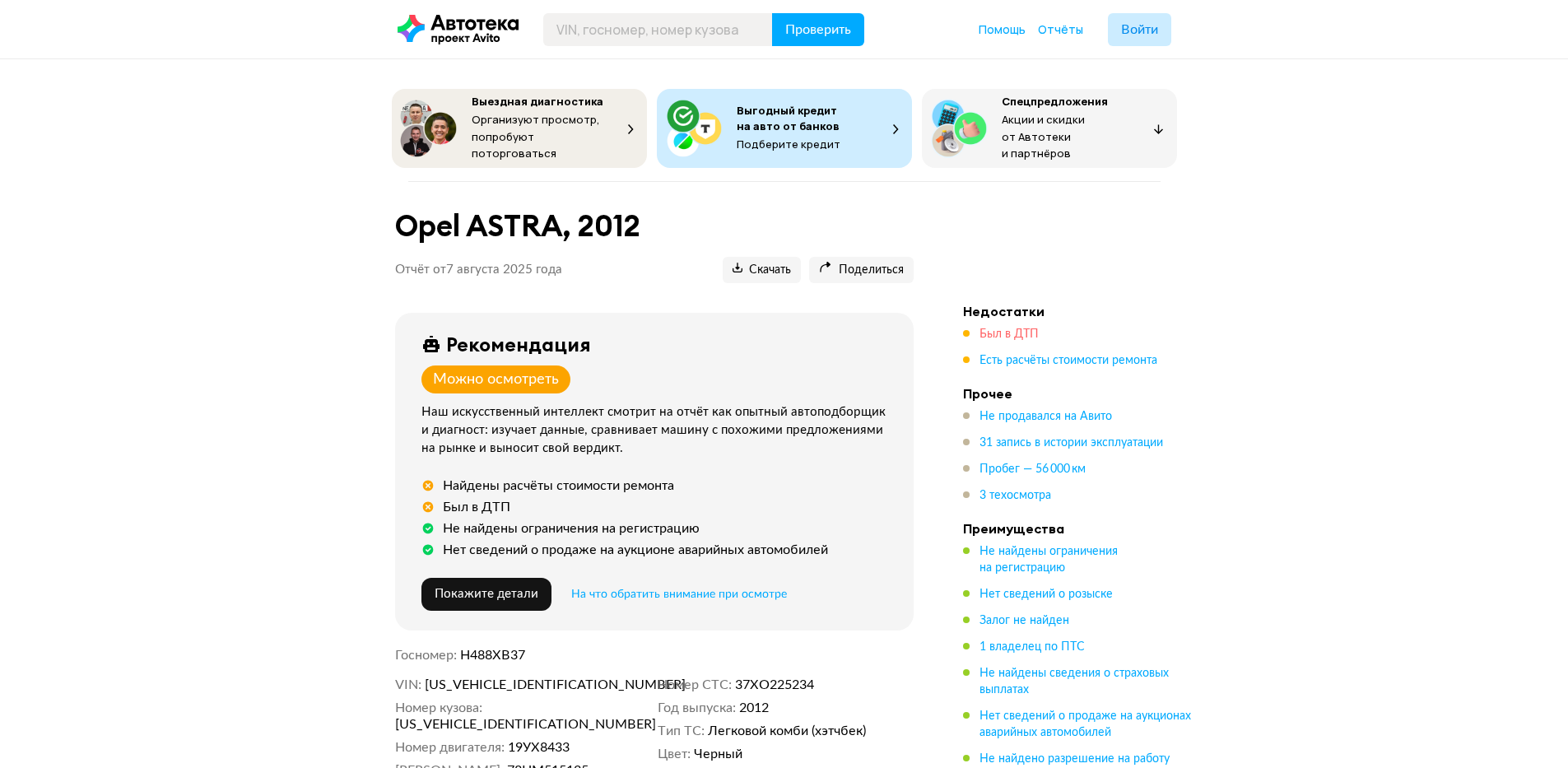
click at [1015, 329] on span "Был в ДТП" at bounding box center [1009, 334] width 60 height 12
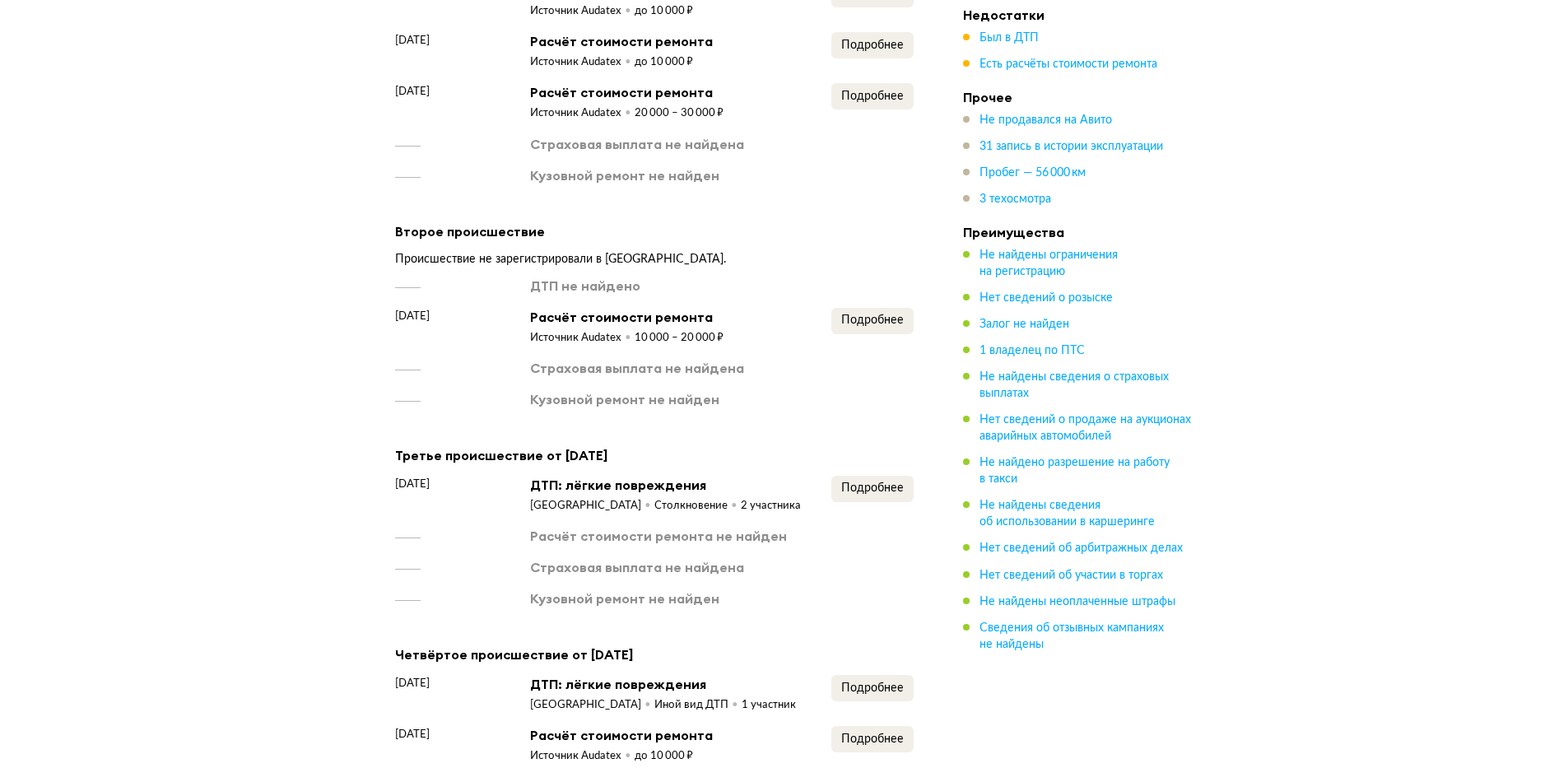
scroll to position [1865, 0]
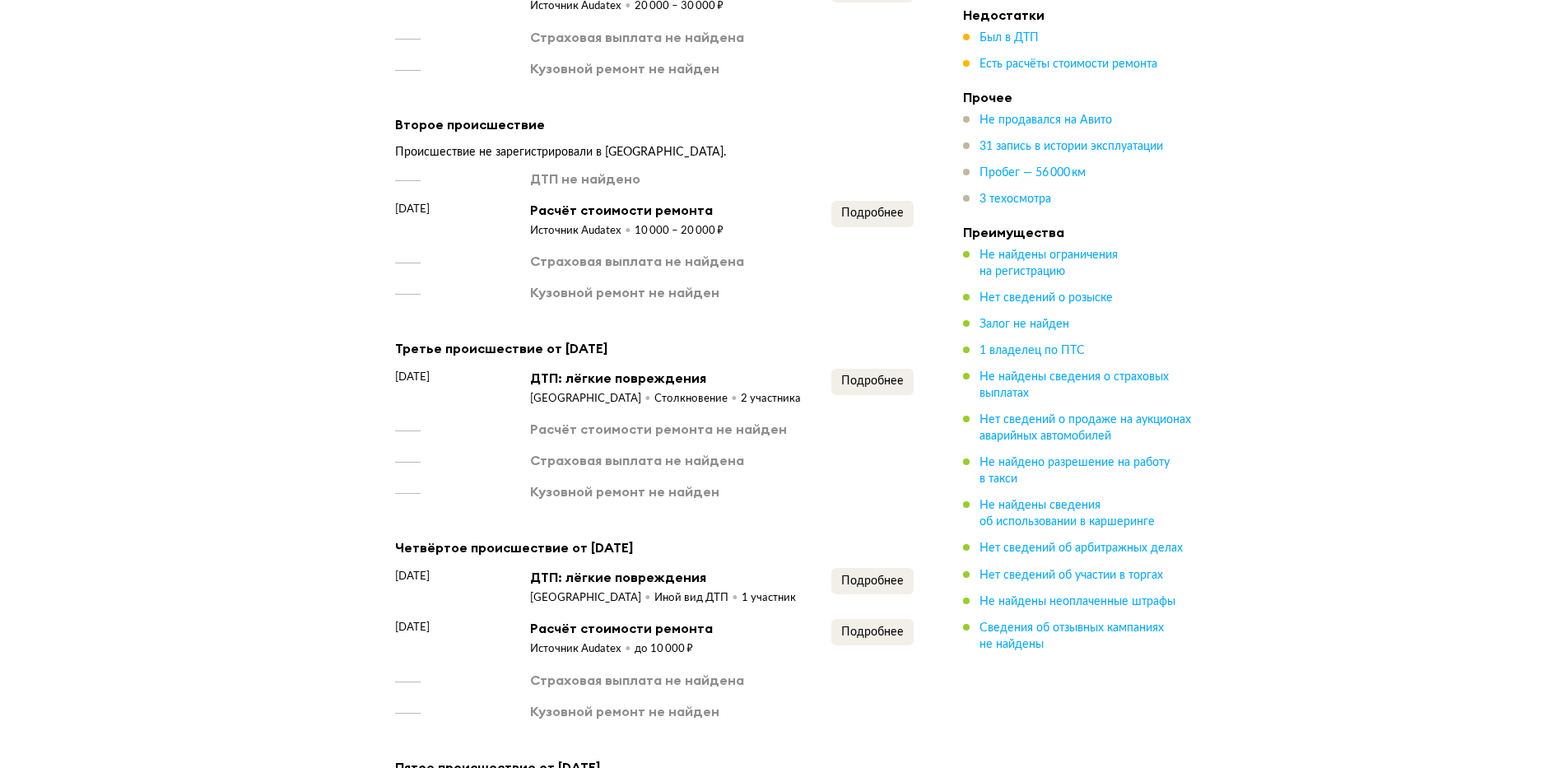
click at [881, 369] on div "Третье происшествие от [DATE] [DATE] ДТП: лёгкие повреждения [GEOGRAPHIC_DATA] …" at bounding box center [654, 418] width 519 height 163
click at [896, 387] on span "Подробнее" at bounding box center [873, 381] width 62 height 12
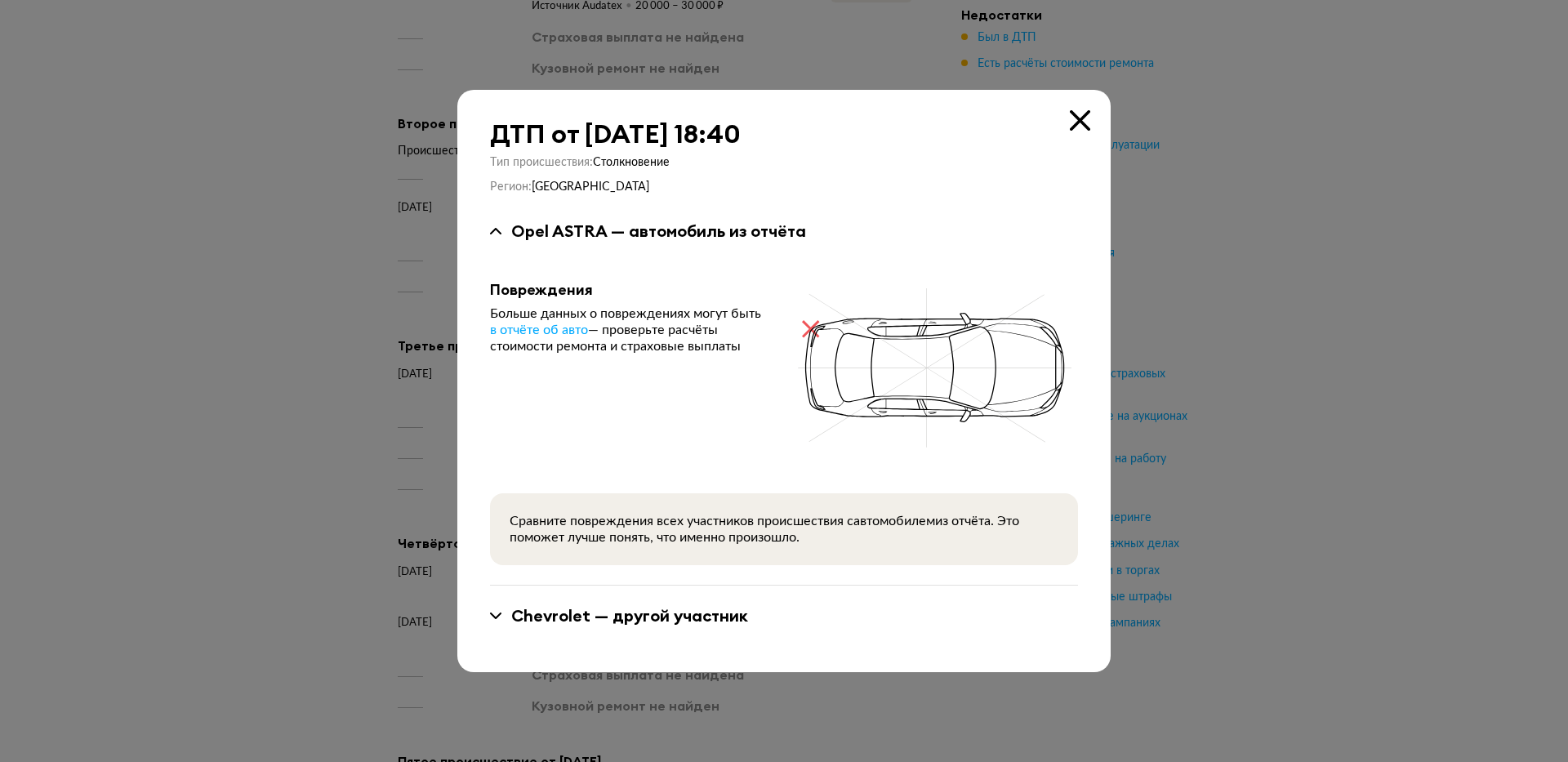
click at [1085, 121] on icon at bounding box center [1080, 120] width 20 height 20
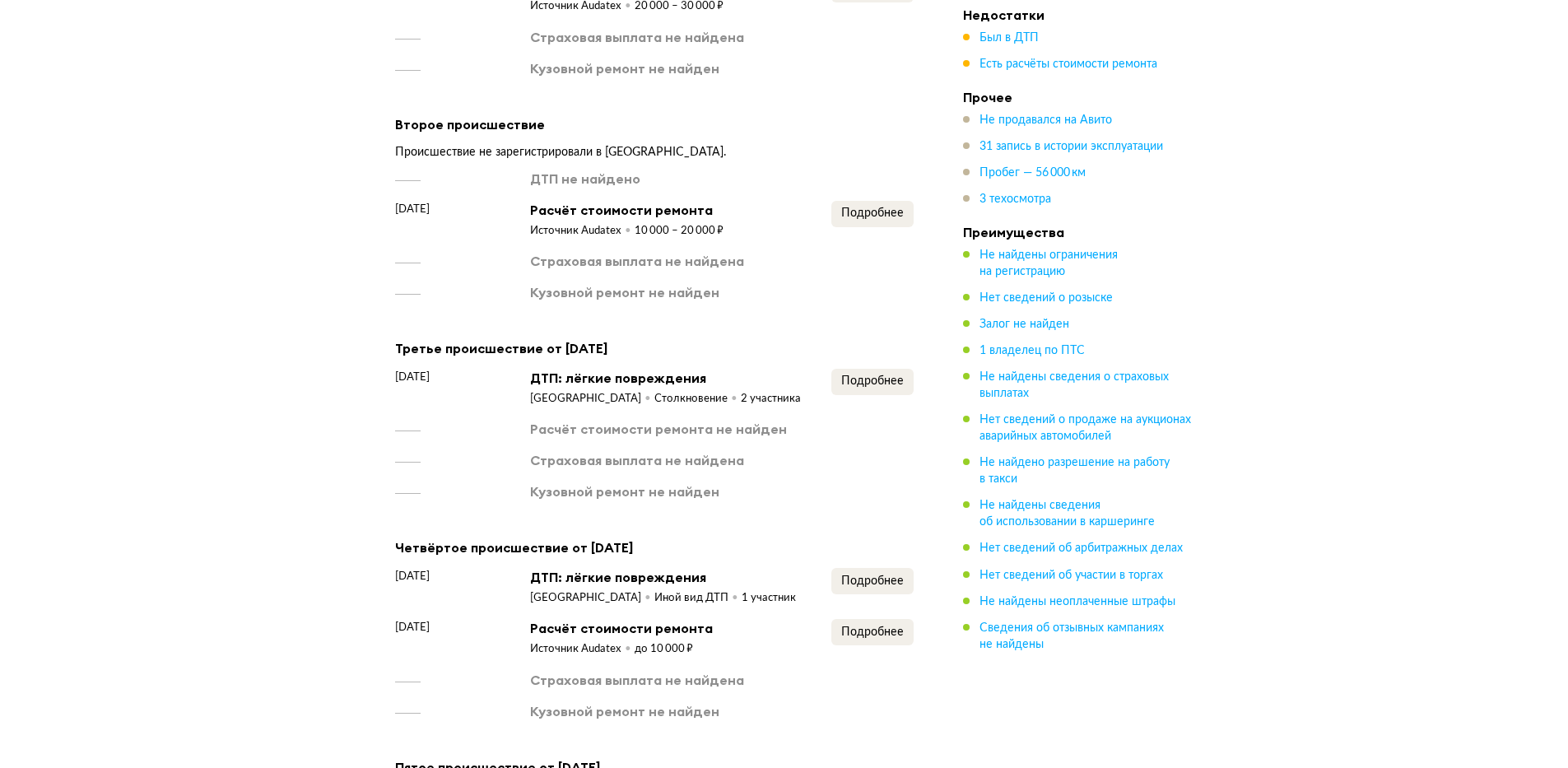
scroll to position [2062, 0]
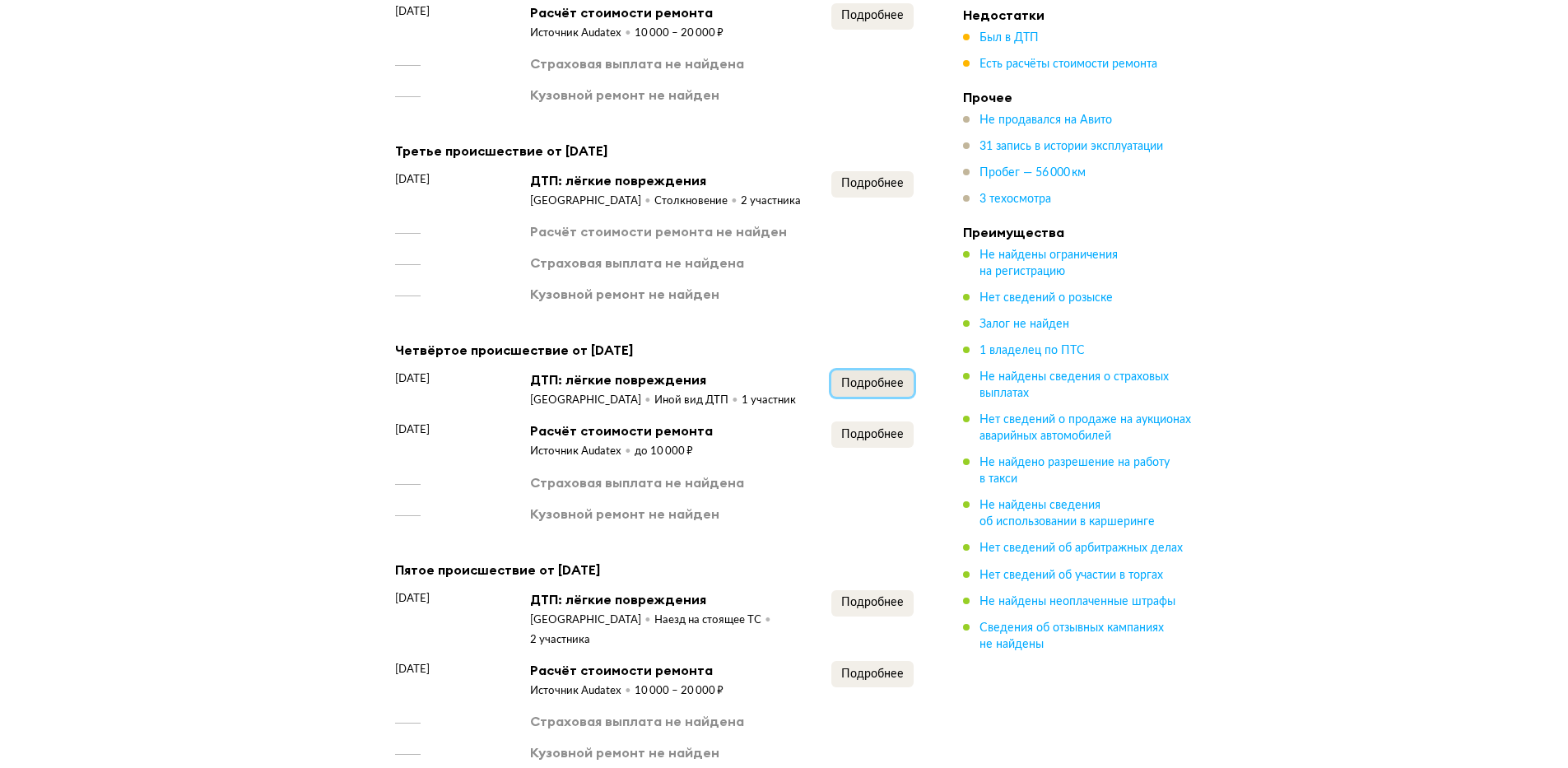
click at [894, 389] on span "Подробнее" at bounding box center [873, 383] width 62 height 12
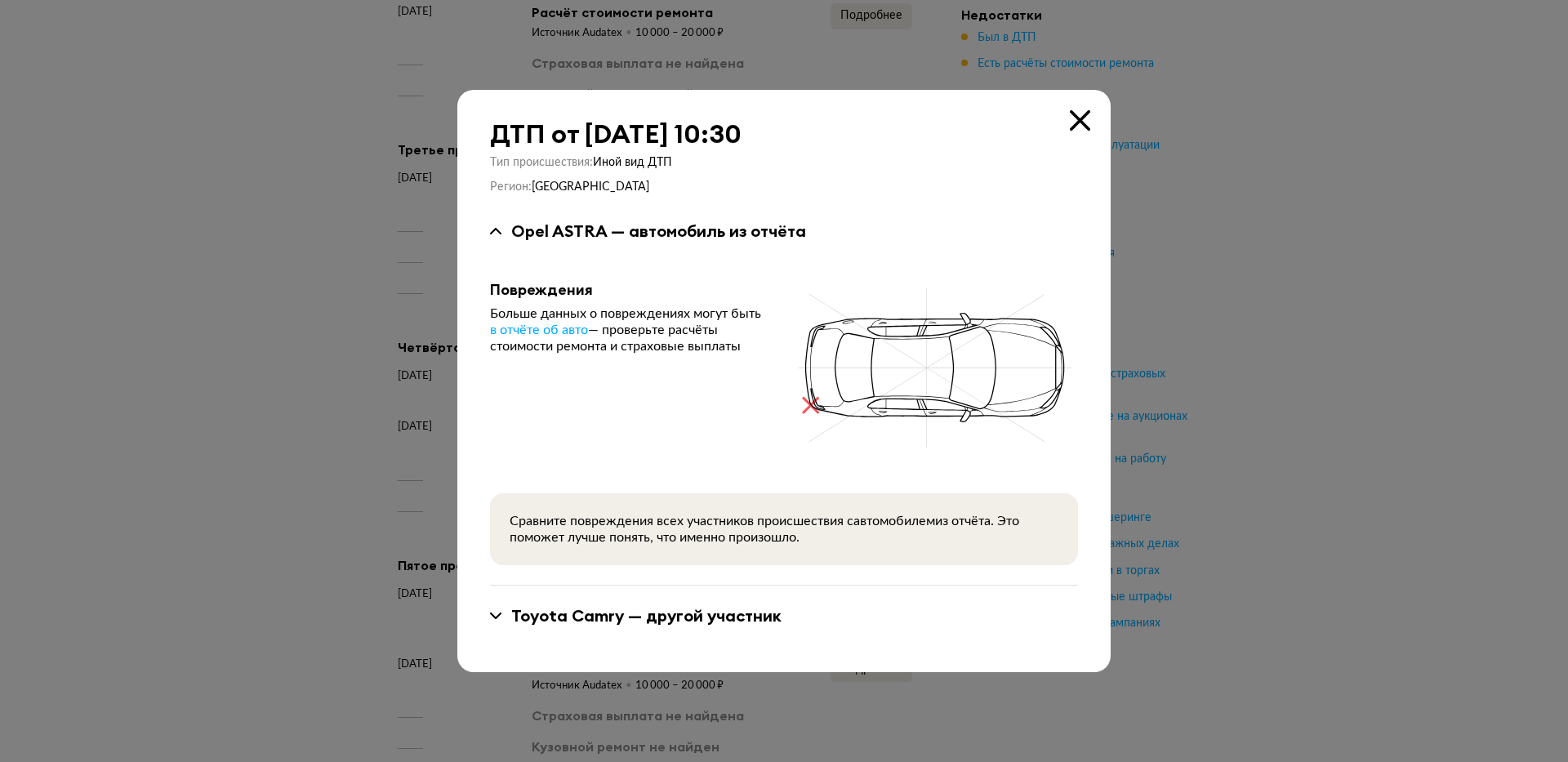
click at [1075, 123] on icon at bounding box center [1080, 120] width 20 height 20
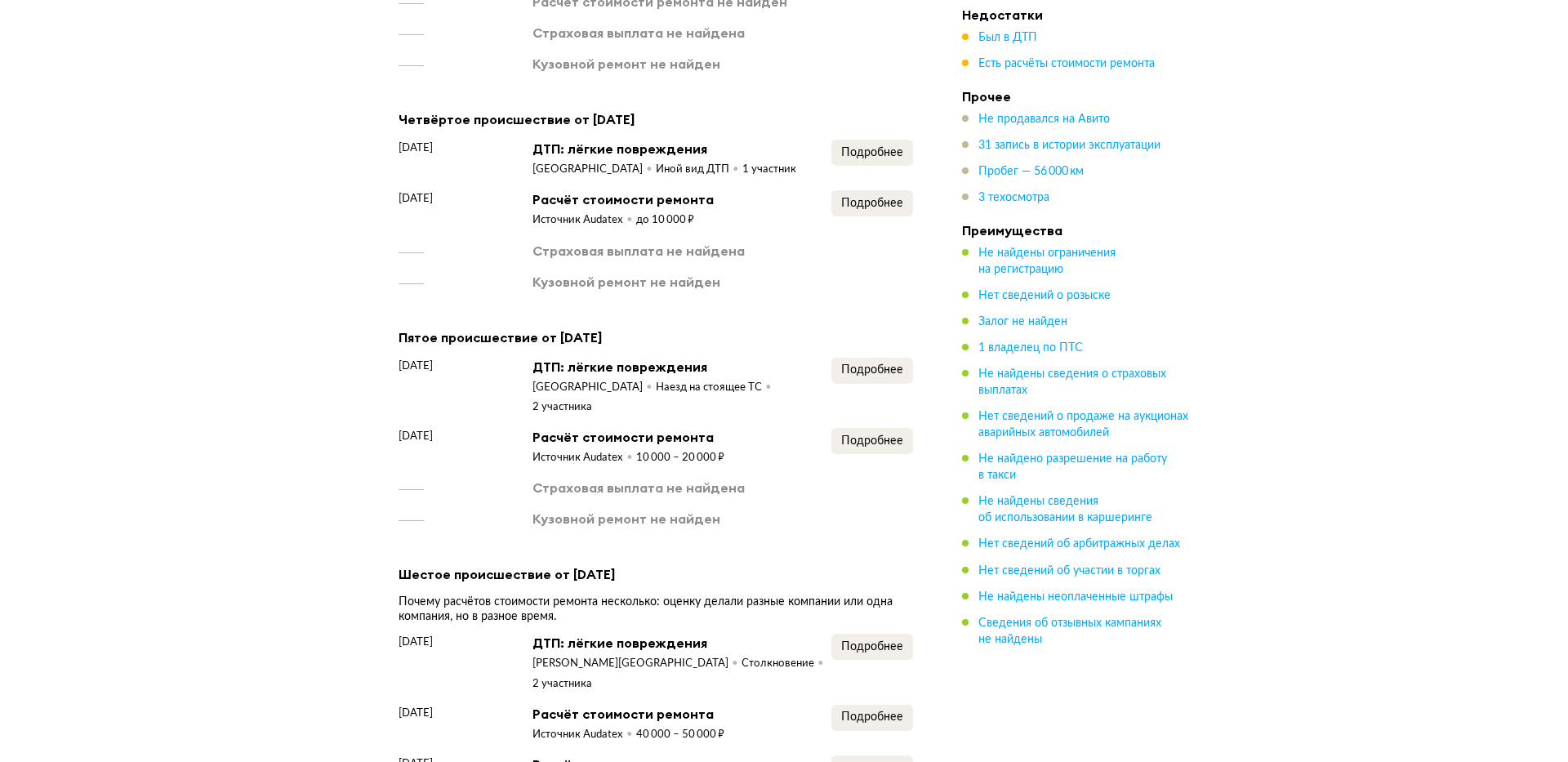
scroll to position [2339, 0]
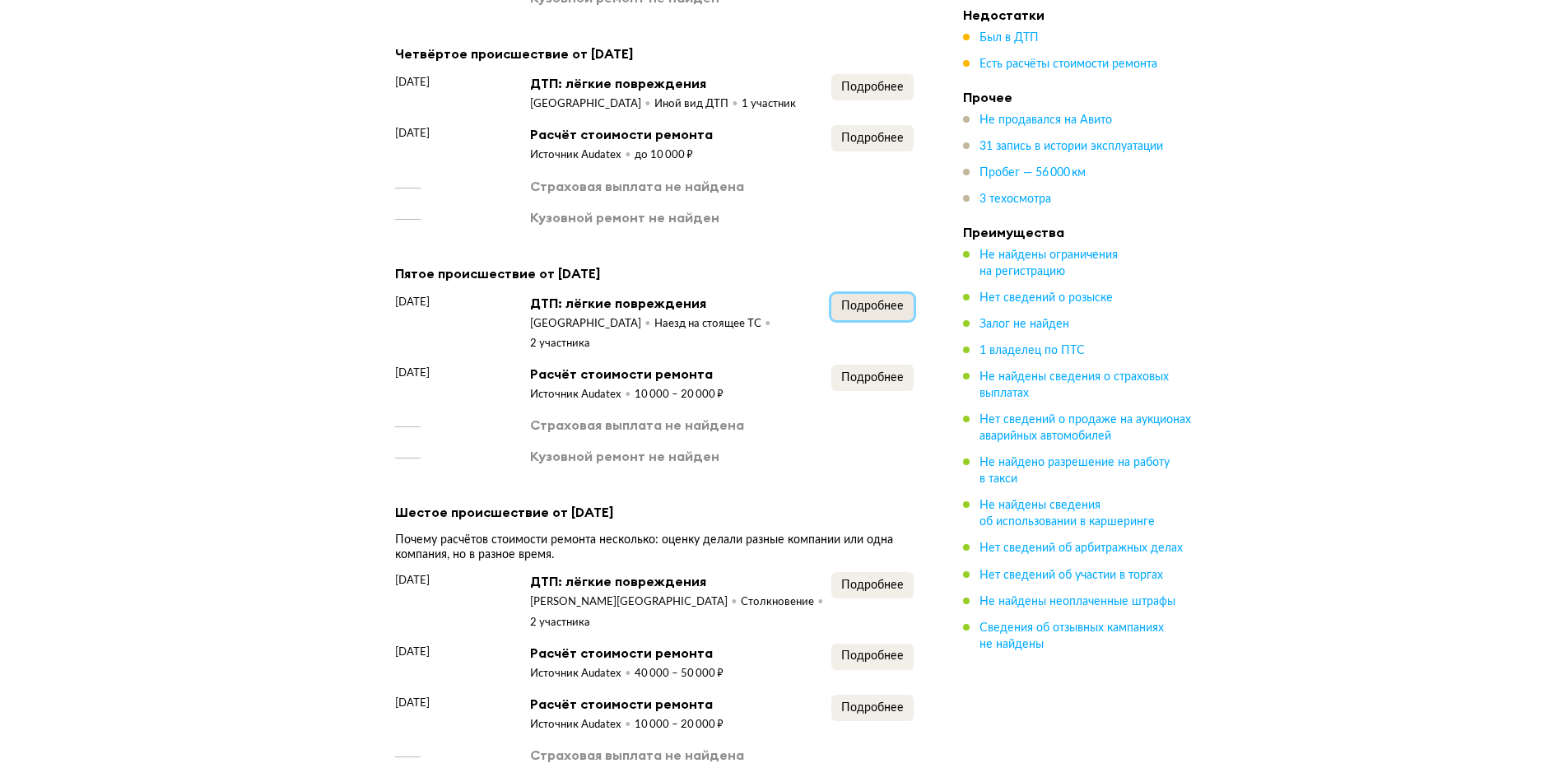
click at [869, 320] on button "Подробнее" at bounding box center [873, 307] width 82 height 26
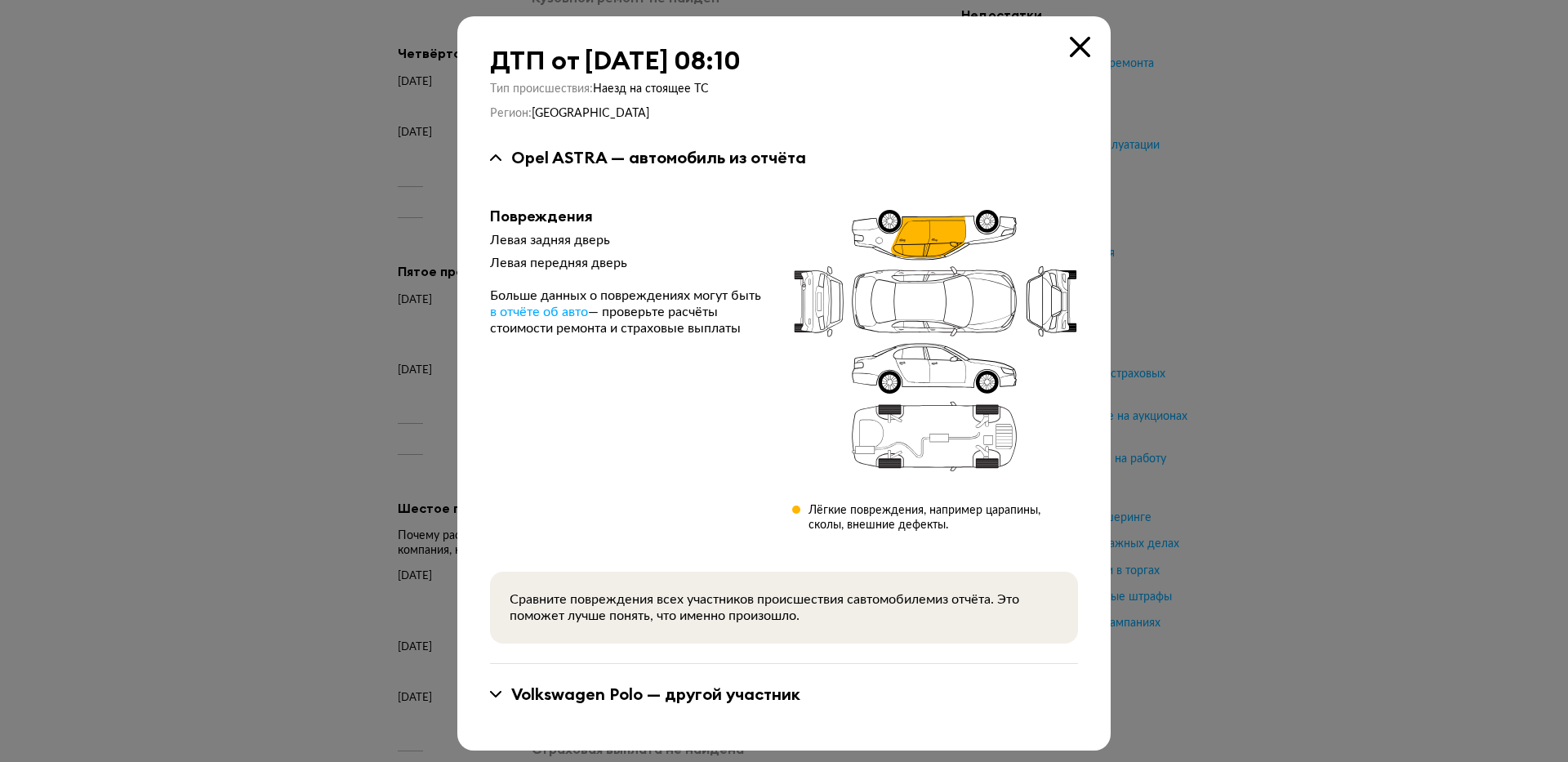
scroll to position [5, 0]
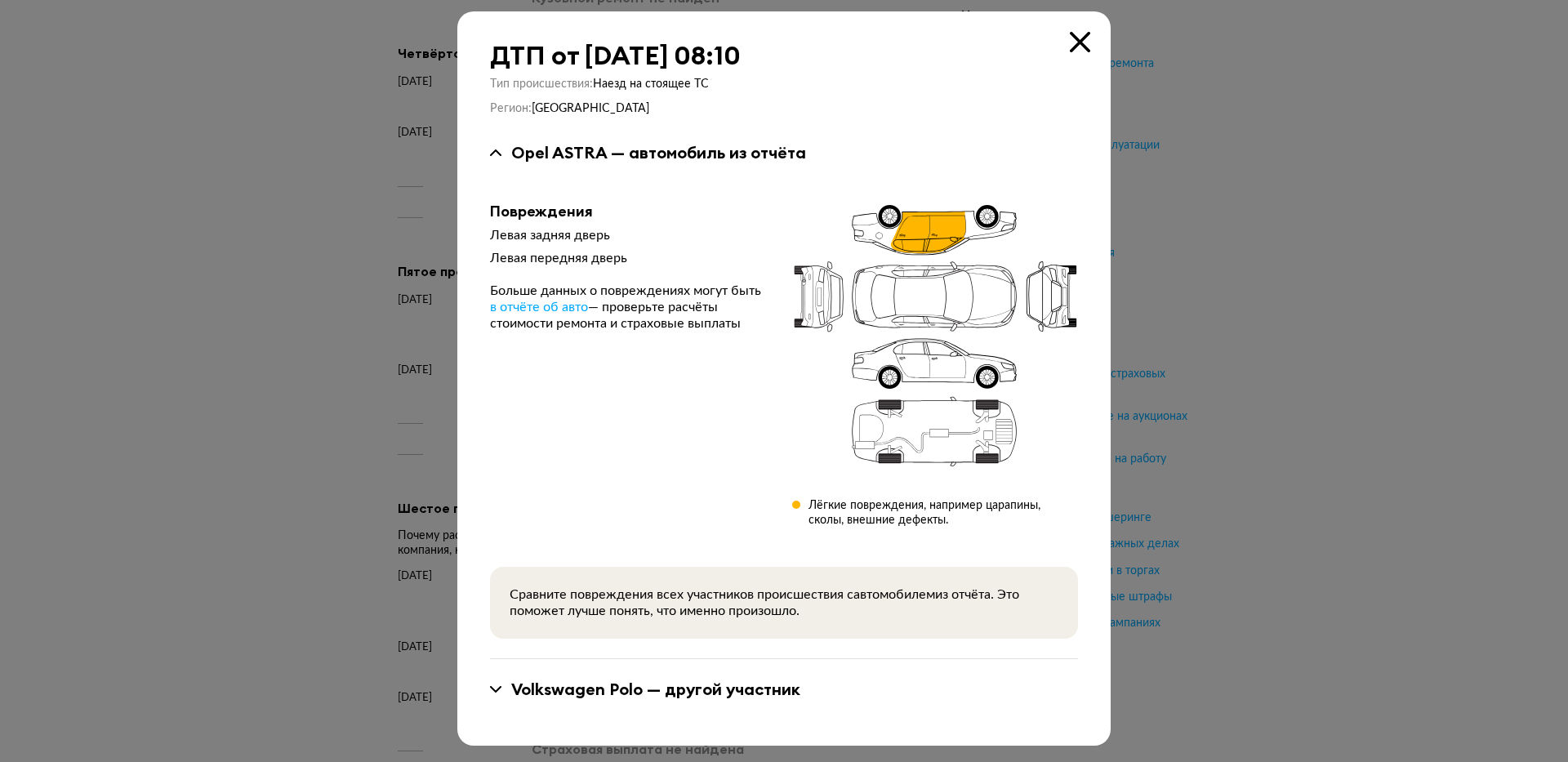
click at [555, 699] on div "Volkswagen Polo — другой участник" at bounding box center [656, 689] width 289 height 21
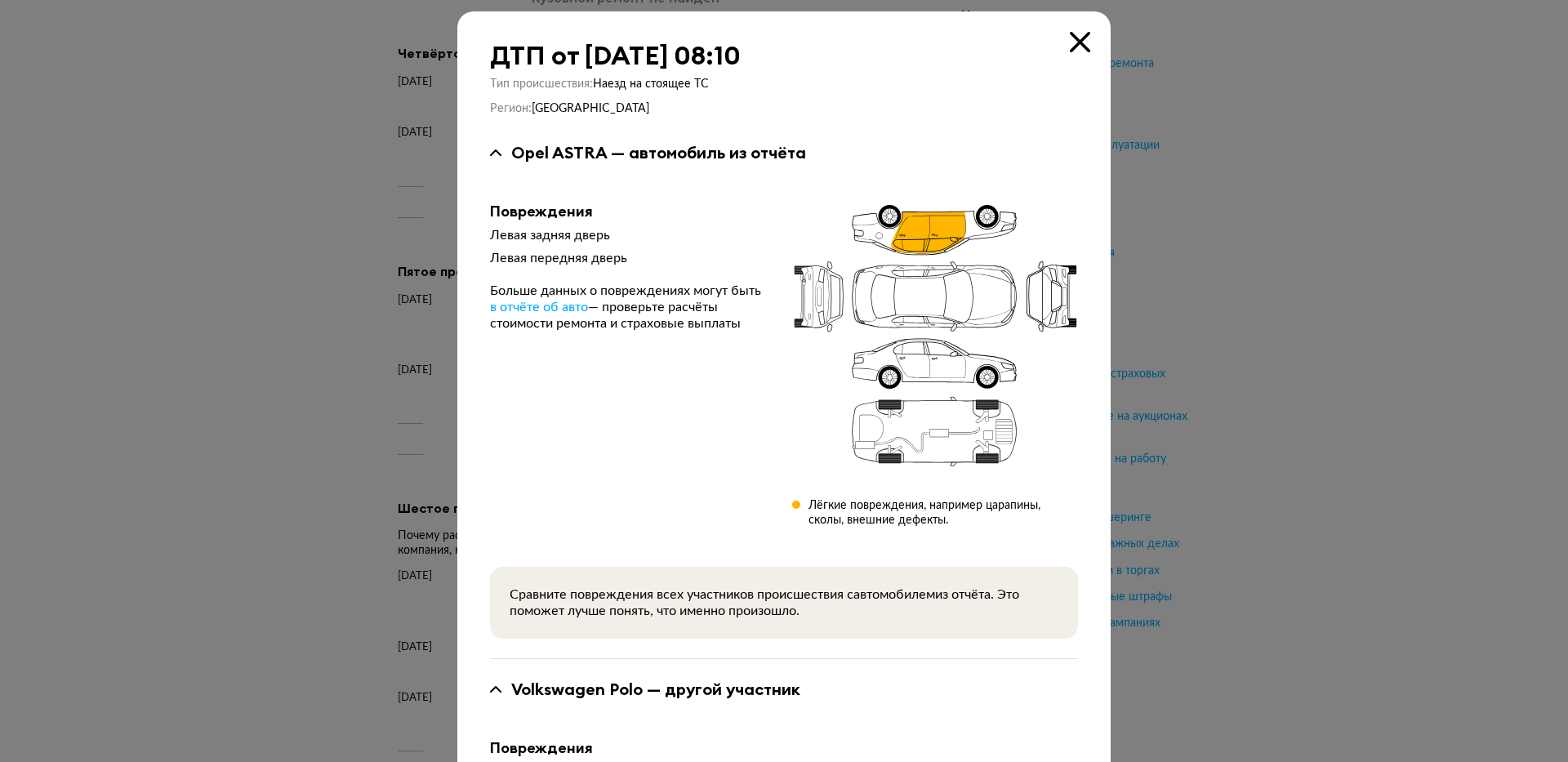
scroll to position [134, 0]
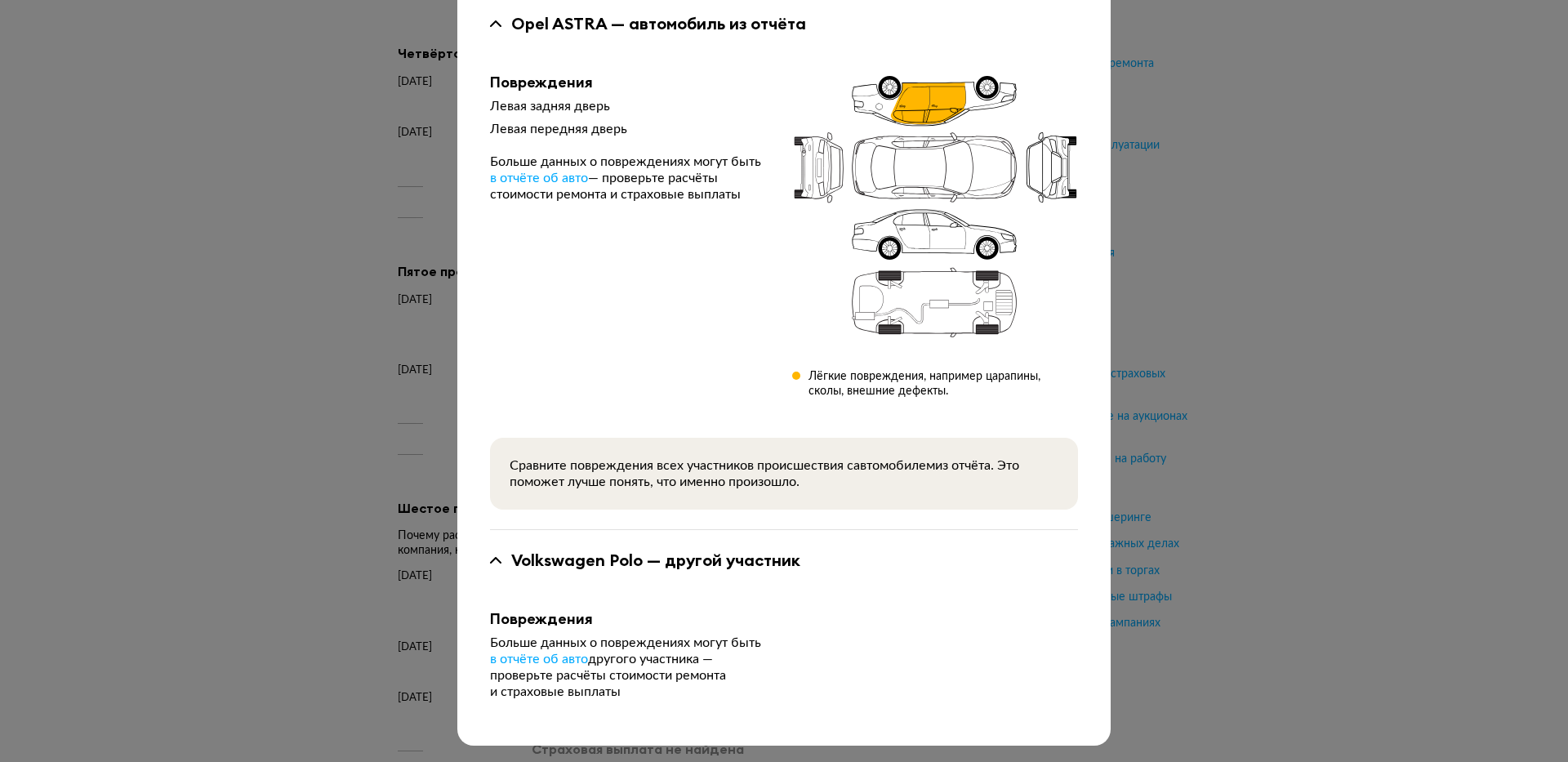
click at [495, 559] on div "Volkswagen Polo — другой участник" at bounding box center [784, 559] width 588 height 21
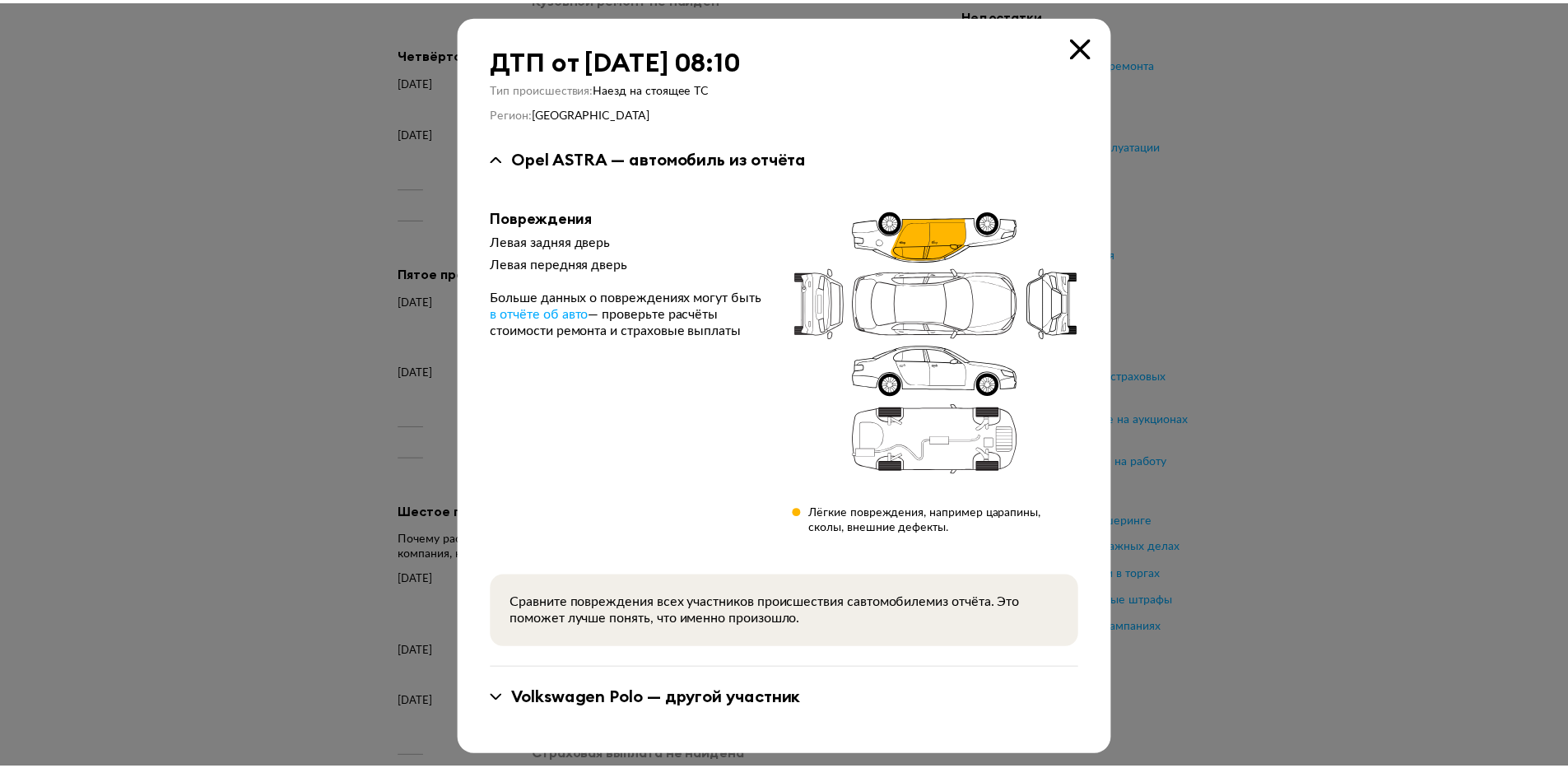
scroll to position [0, 0]
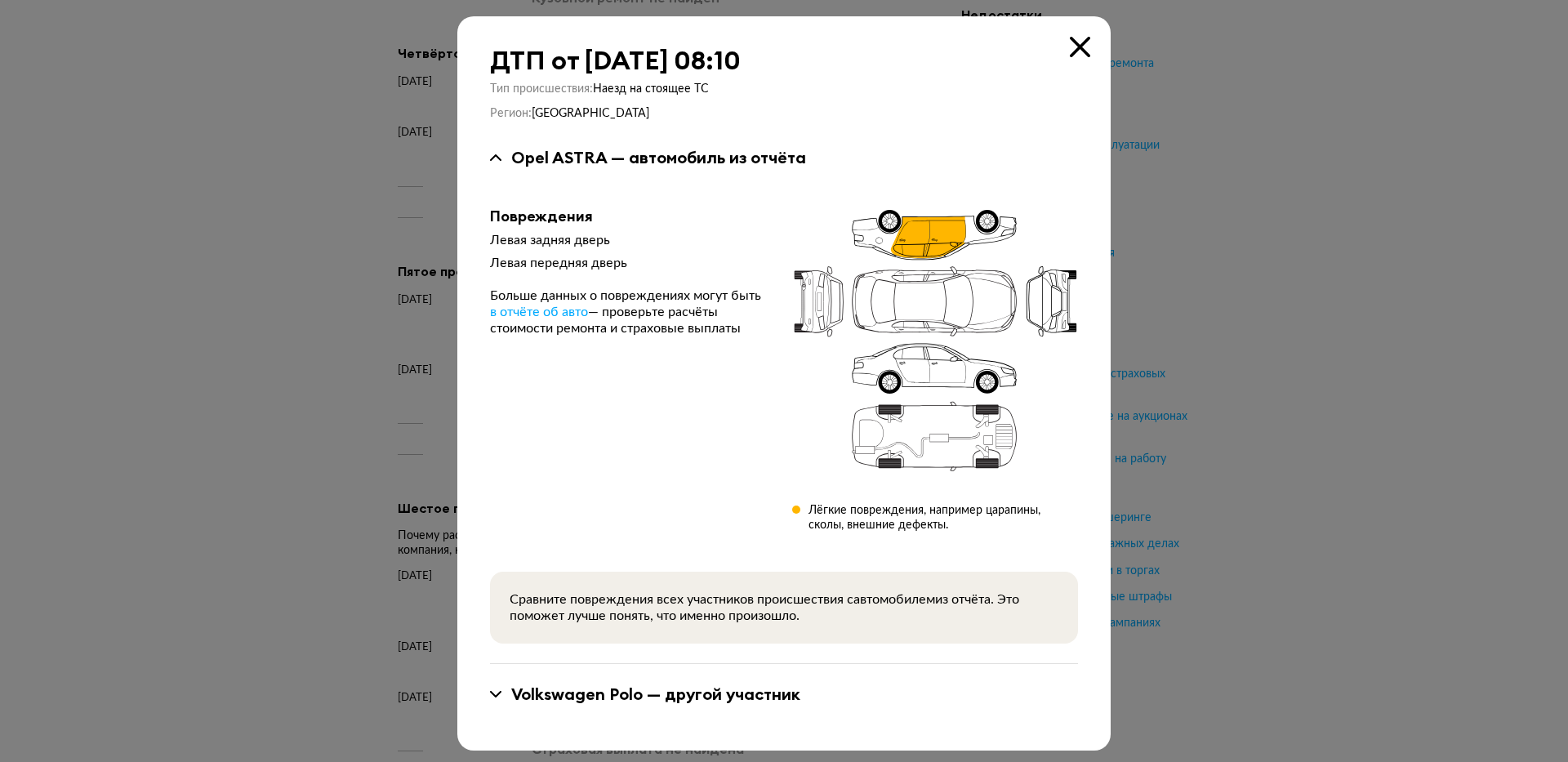
click at [1074, 43] on icon at bounding box center [1080, 47] width 20 height 20
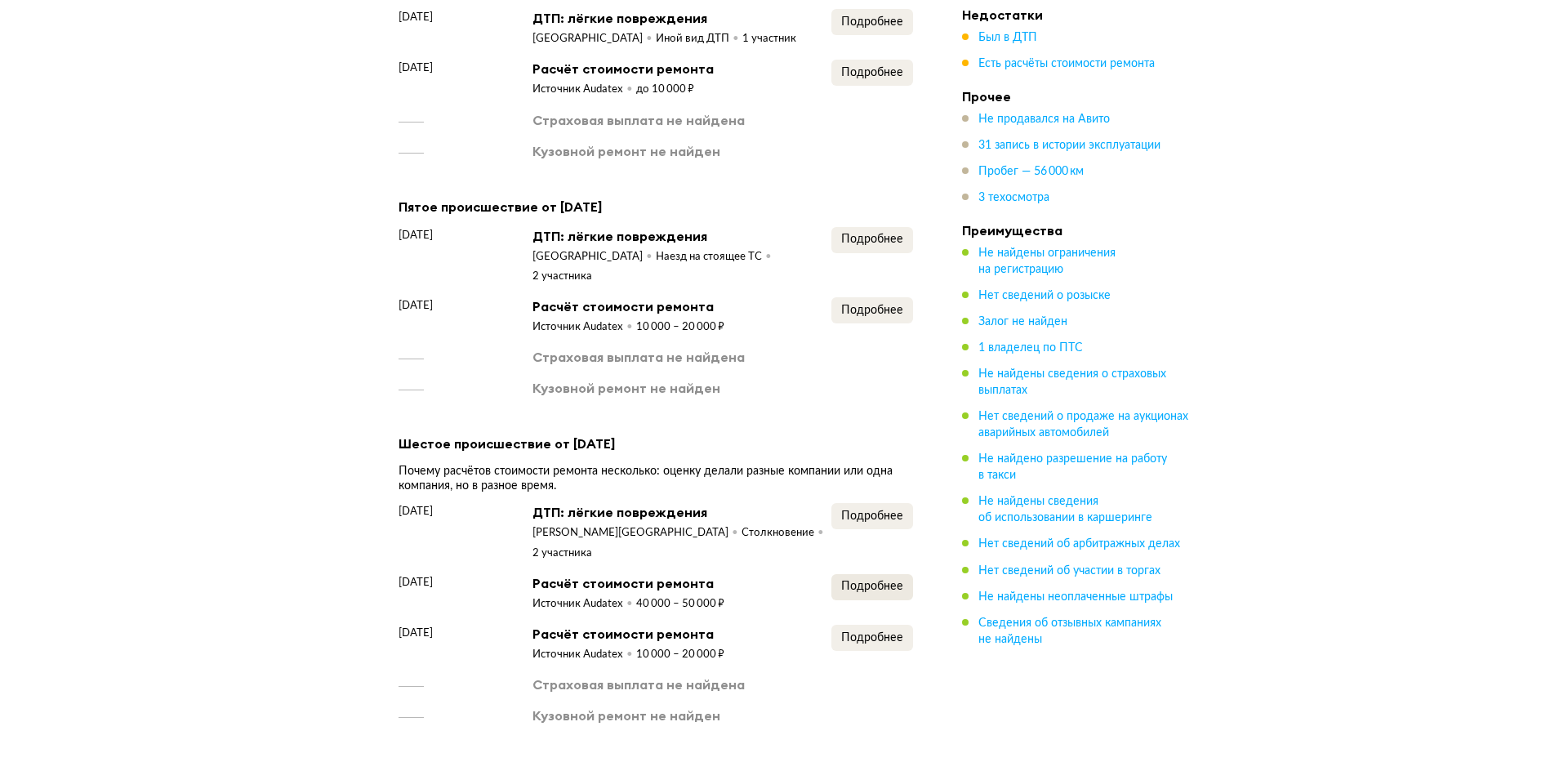
scroll to position [2438, 0]
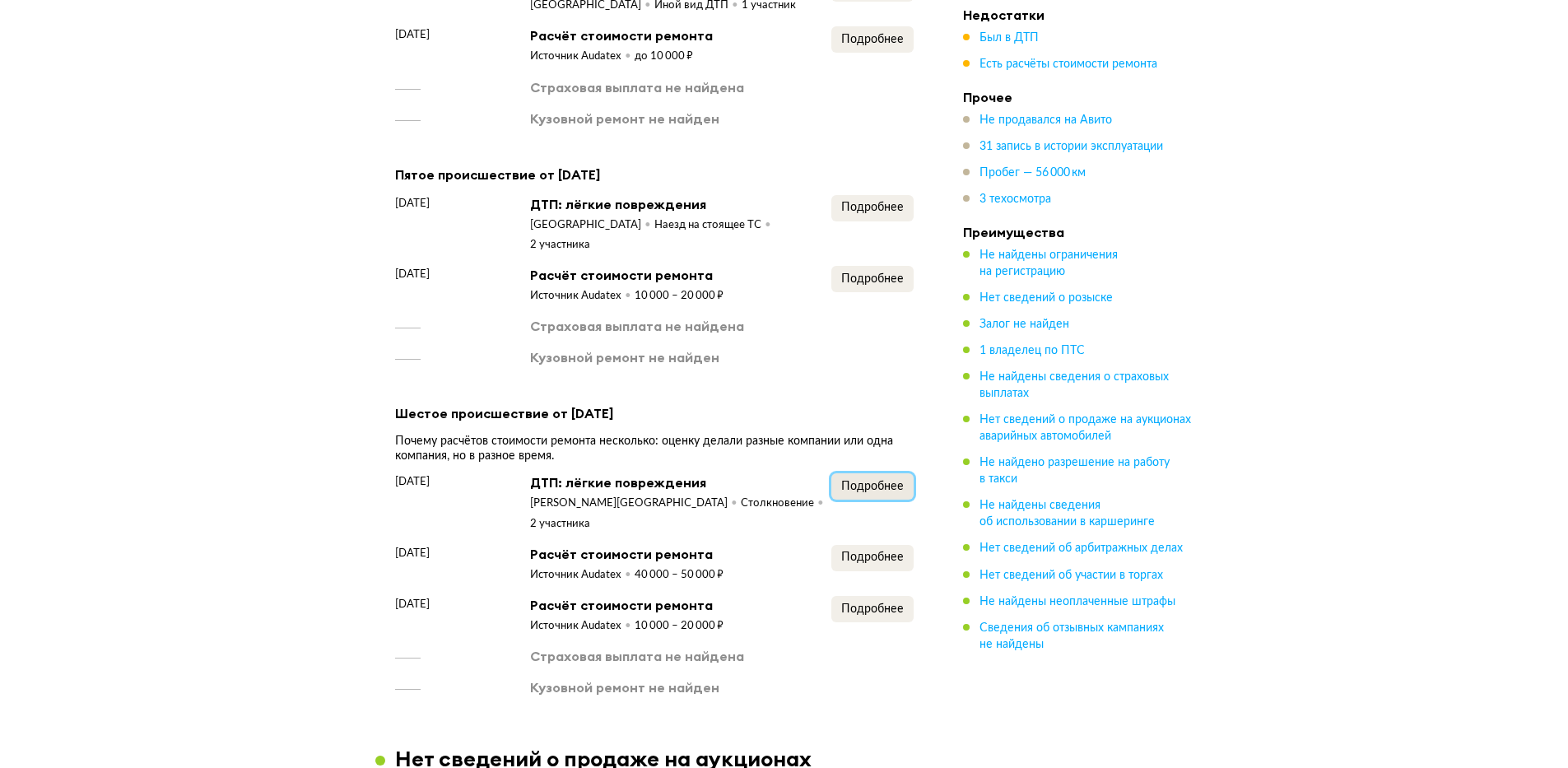
click at [859, 473] on button "Подробнее" at bounding box center [873, 486] width 82 height 26
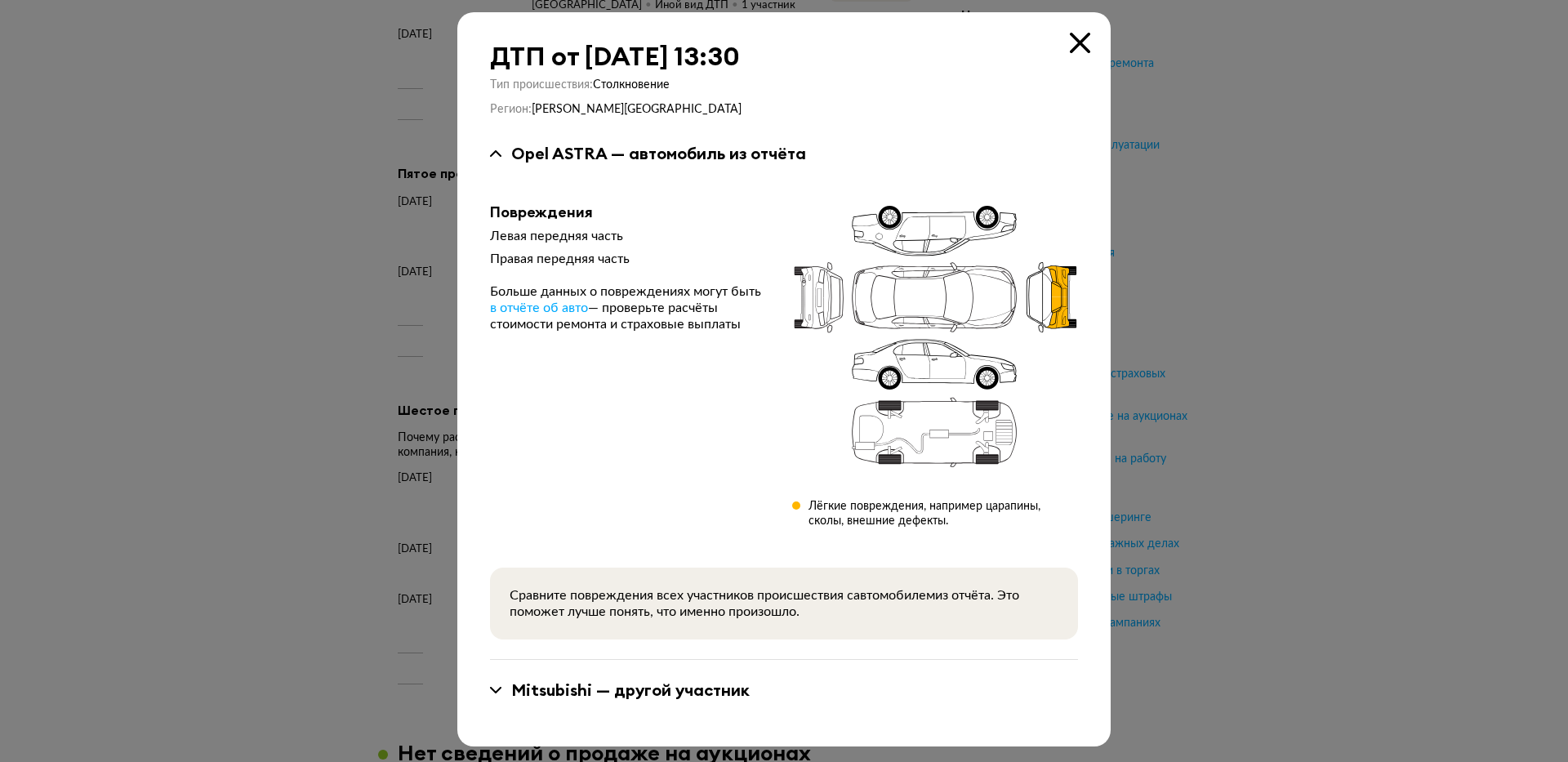
scroll to position [5, 0]
click at [496, 674] on div "Mitsubishi — другой участник" at bounding box center [784, 689] width 588 height 60
click at [499, 682] on div "Mitsubishi — другой участник" at bounding box center [784, 689] width 588 height 21
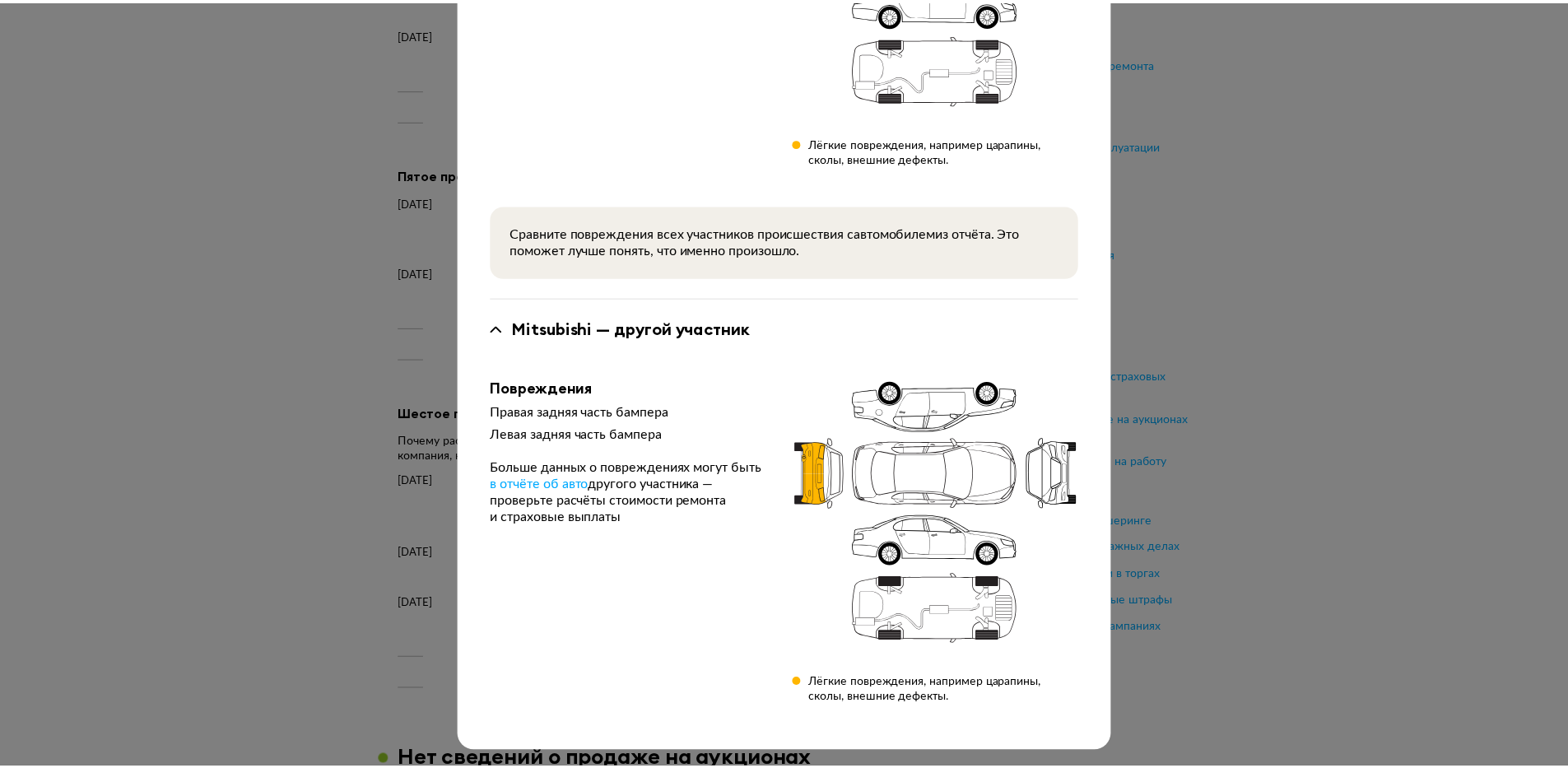
scroll to position [0, 0]
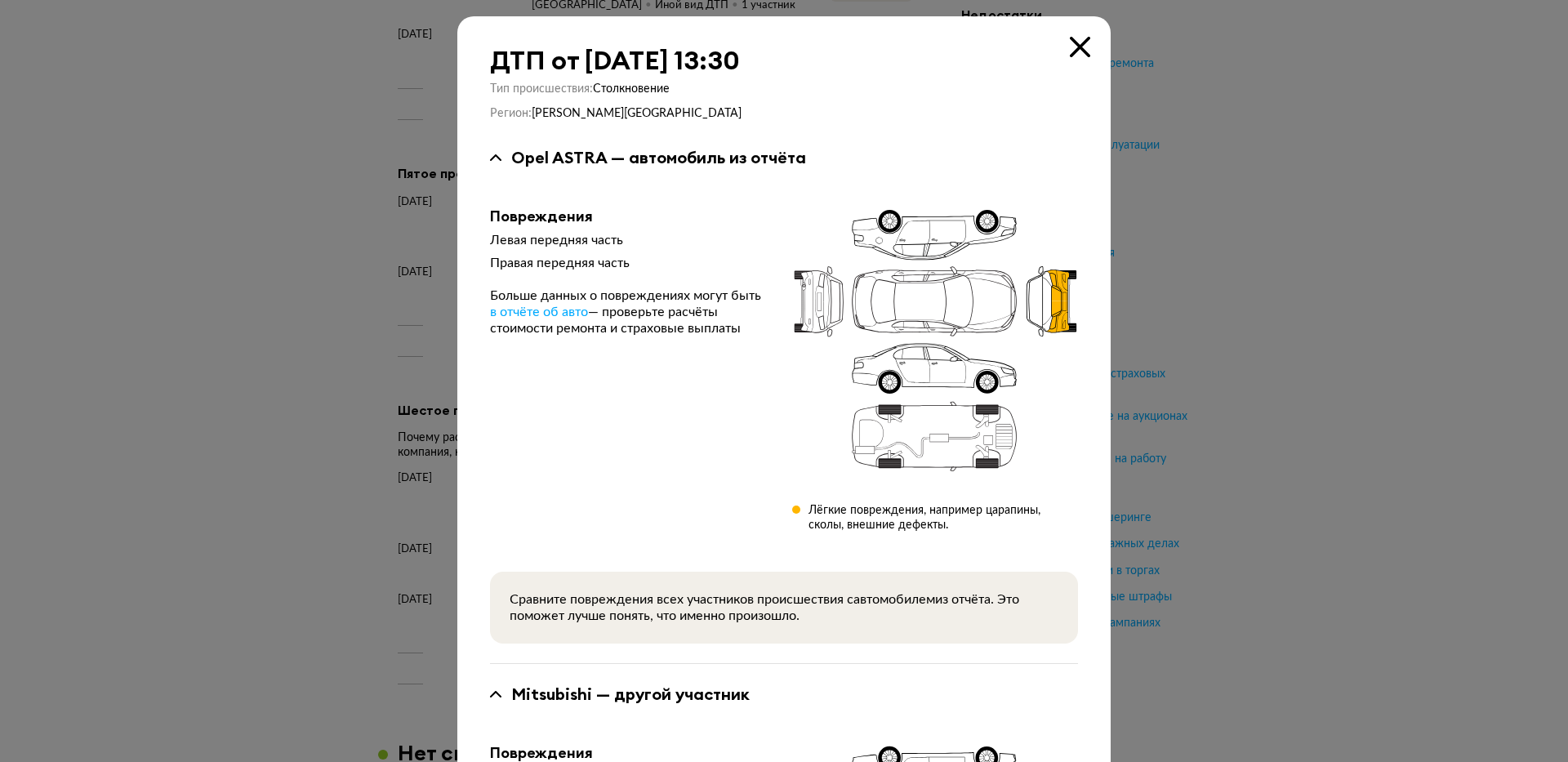
click at [1070, 39] on icon at bounding box center [1080, 47] width 20 height 20
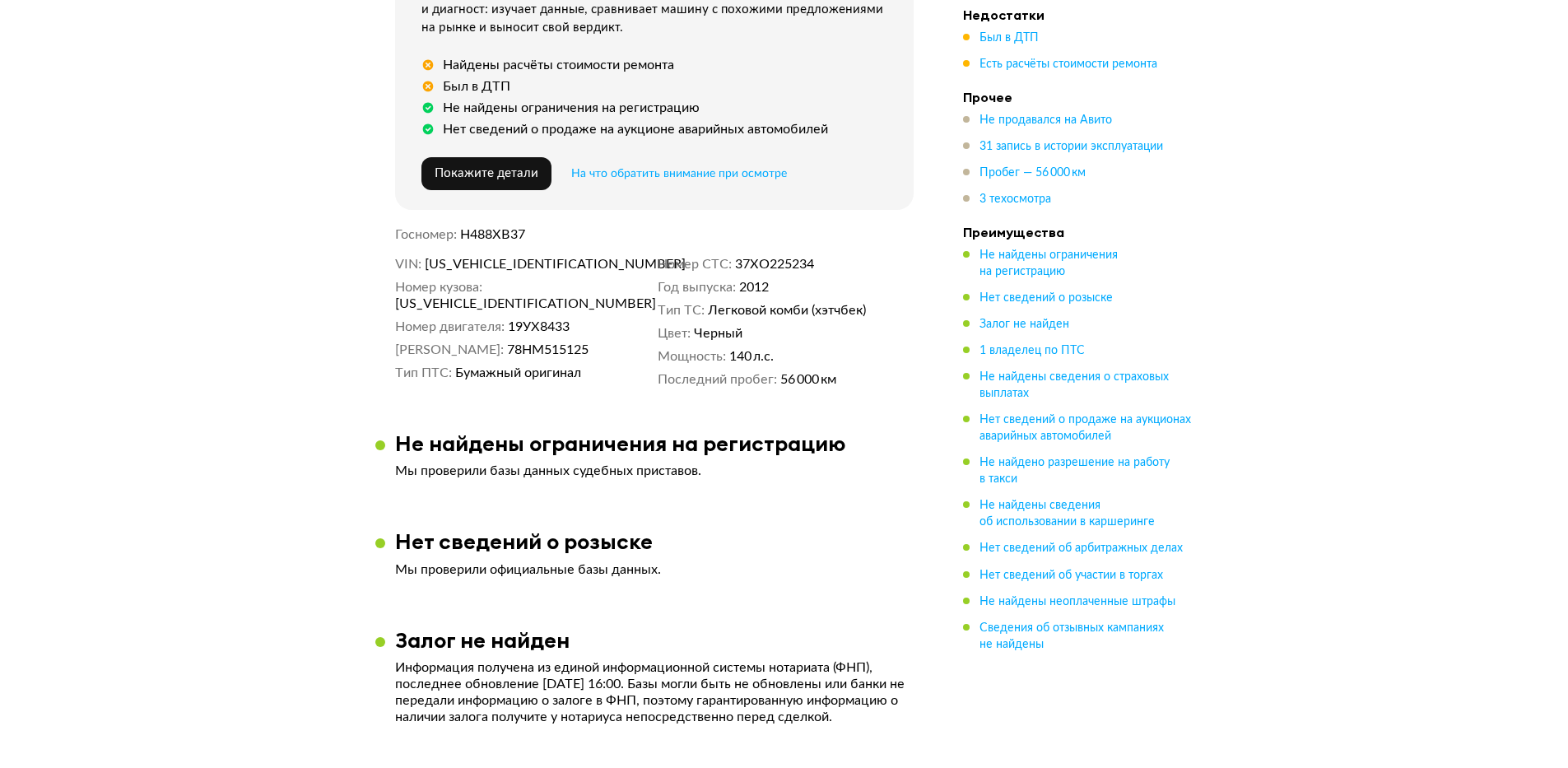
scroll to position [494, 0]
